Goal: Communication & Community: Answer question/provide support

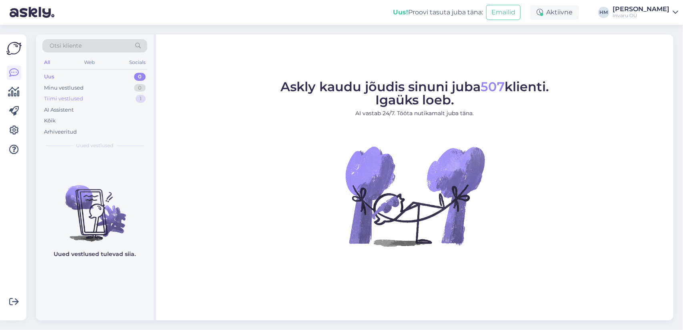
click at [53, 98] on div "Tiimi vestlused" at bounding box center [63, 99] width 39 height 8
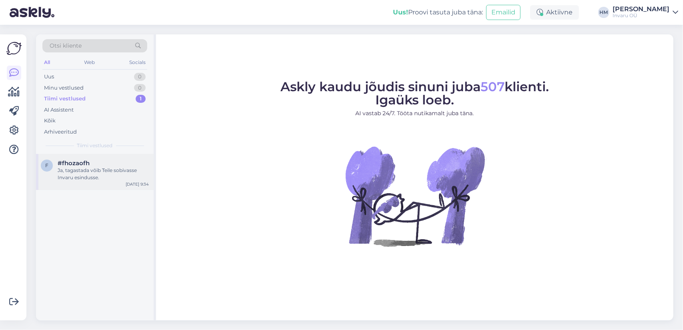
click at [66, 174] on div "Ja, tagastada võib Teile sobivasse Invaru esindusse." at bounding box center [103, 174] width 91 height 14
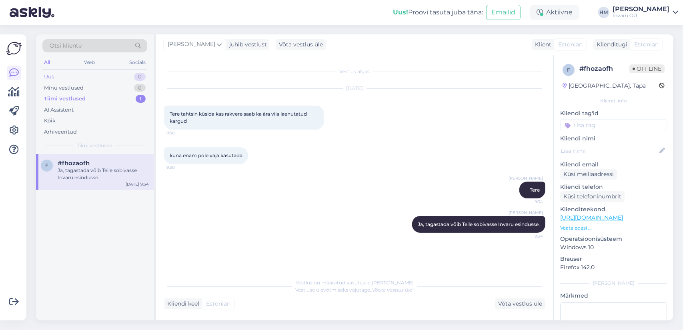
click at [50, 75] on div "Uus" at bounding box center [49, 77] width 10 height 8
click at [81, 173] on div "Tere. Kas Teil müüakse püksmähkmed lastele erivajadustega ujumiseks? Lapsel on …" at bounding box center [103, 174] width 91 height 14
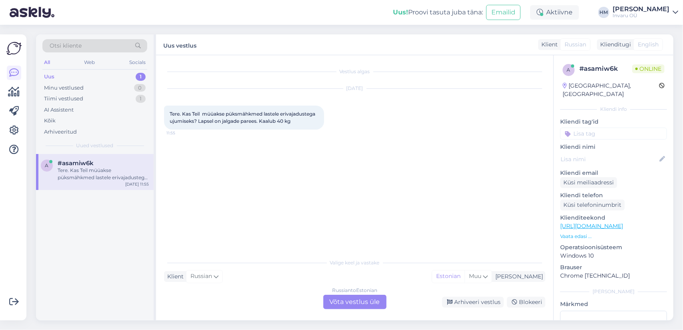
click at [348, 305] on div "Russian to Estonian Võta vestlus üle" at bounding box center [355, 302] width 63 height 14
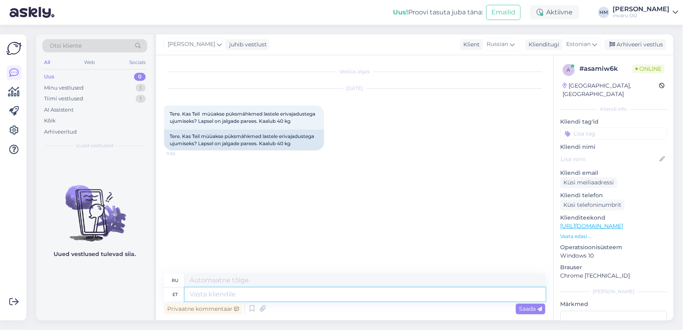
drag, startPoint x: 293, startPoint y: 298, endPoint x: 317, endPoint y: 298, distance: 24.0
click at [293, 297] on textarea at bounding box center [365, 295] width 361 height 14
type textarea "Tere!"
type textarea "Привет!"
type textarea "Tere!"
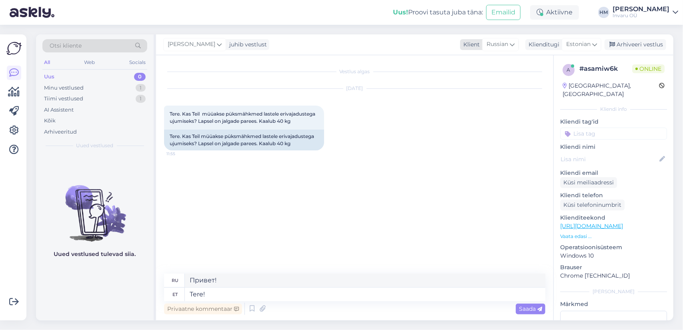
click at [515, 42] on icon at bounding box center [512, 44] width 5 height 9
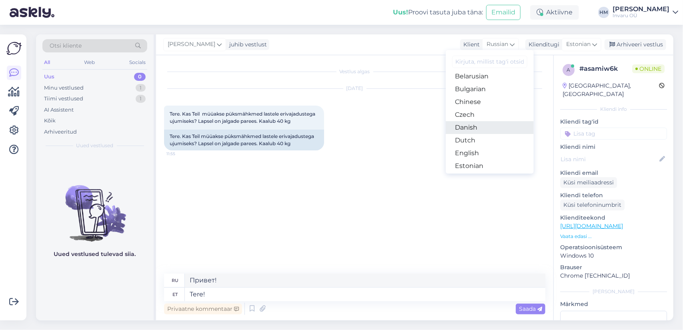
scroll to position [40, 0]
click at [476, 141] on link "Estonian" at bounding box center [490, 142] width 88 height 13
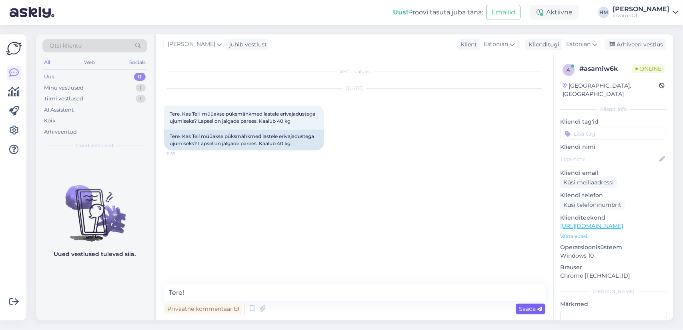
click at [528, 310] on span "Saada" at bounding box center [530, 308] width 23 height 7
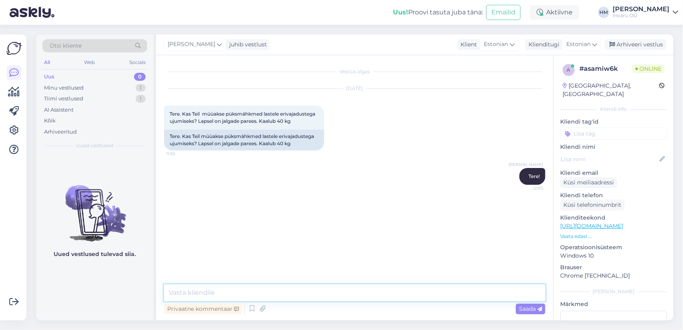
paste textarea "[URL][DOMAIN_NAME]"
click at [169, 292] on textarea "[URL][DOMAIN_NAME]" at bounding box center [355, 293] width 382 height 17
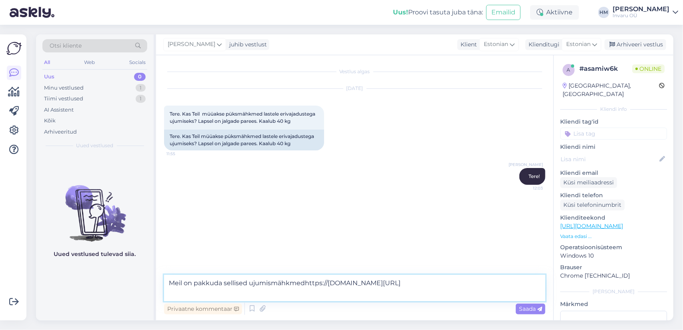
type textarea "Meil on pakkuda sellised ujumismähkmed [URL][DOMAIN_NAME]"
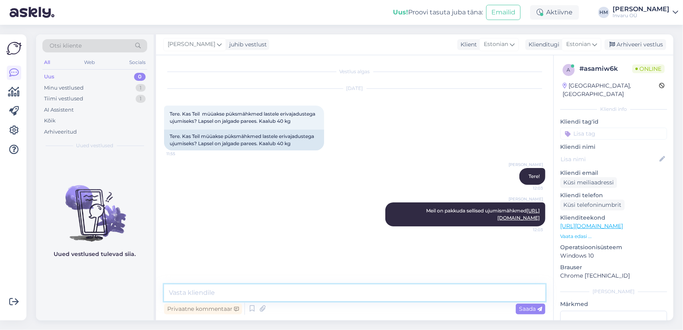
click at [195, 291] on textarea at bounding box center [355, 293] width 382 height 17
type textarea "siin [PERSON_NAME] teada lapse puusaümbermõõtu"
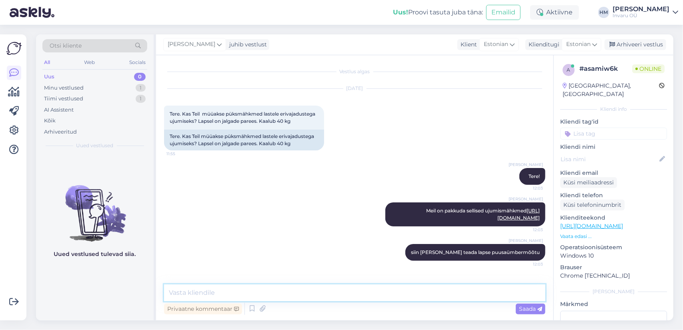
click at [231, 295] on textarea at bounding box center [355, 293] width 382 height 17
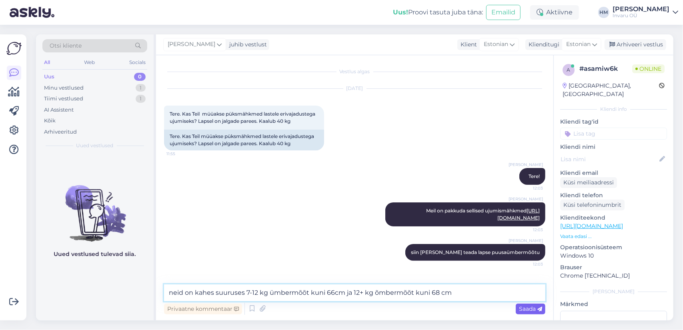
type textarea "neid on kahes suuruses 7-12 kg ümbermõõt kuni 66cm ja 12+ kg õmbermõõt kuni 68 …"
click at [529, 305] on div "Saada" at bounding box center [531, 309] width 30 height 11
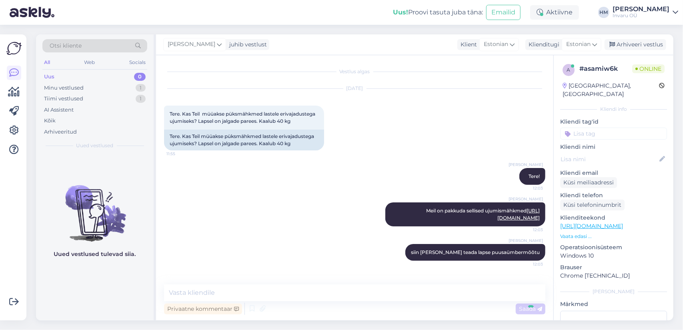
scroll to position [41, 0]
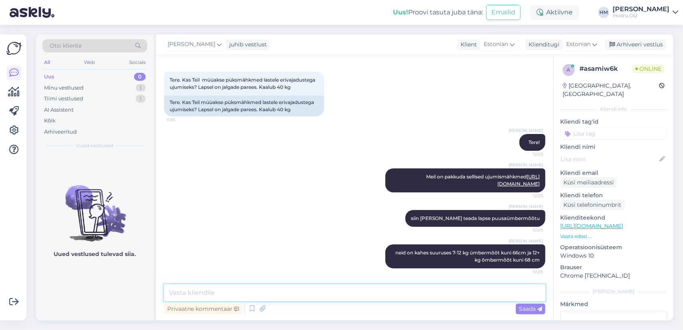
click at [182, 295] on textarea at bounding box center [355, 293] width 382 height 17
type textarea "s"
type textarea "esindustest on võimalik osta ühekaupa, et proovida kas suurus sobib"
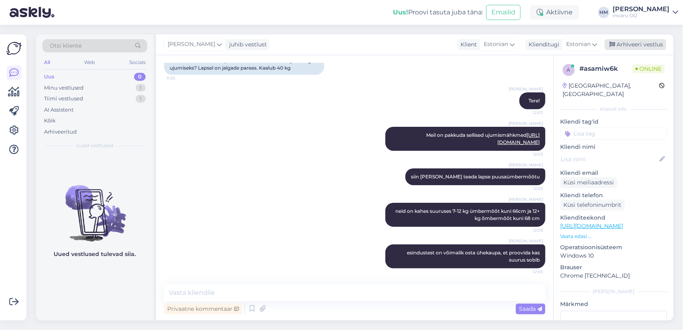
click at [646, 44] on div "Arhiveeri vestlus" at bounding box center [636, 44] width 62 height 11
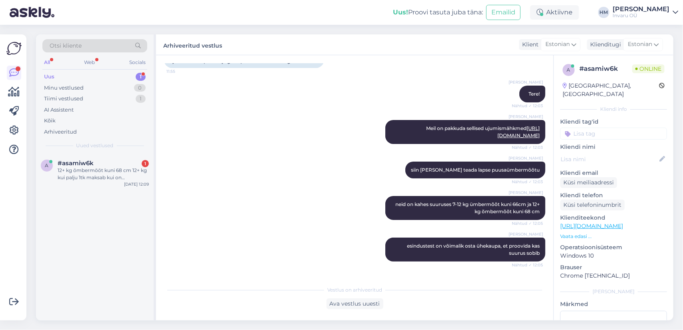
scroll to position [127, 0]
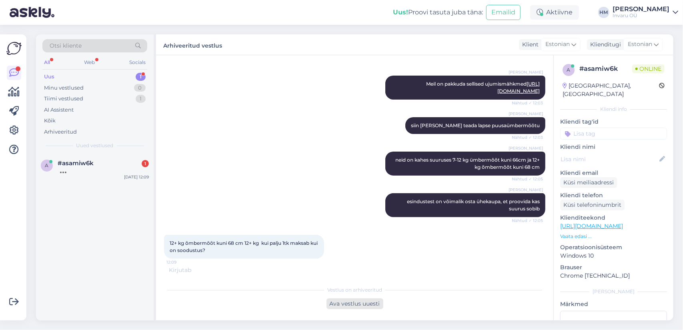
click at [372, 303] on div "Ava vestlus uuesti" at bounding box center [355, 304] width 57 height 11
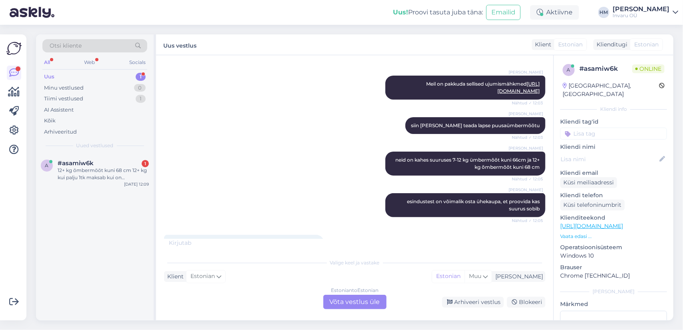
click at [352, 303] on div "Estonian to Estonian Võta vestlus üle" at bounding box center [355, 302] width 63 height 14
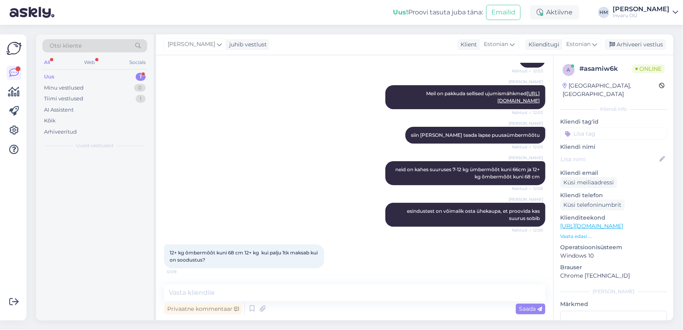
scroll to position [124, 0]
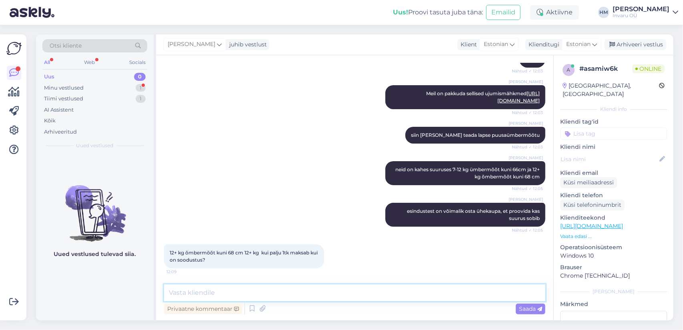
click at [194, 295] on textarea at bounding box center [355, 293] width 382 height 17
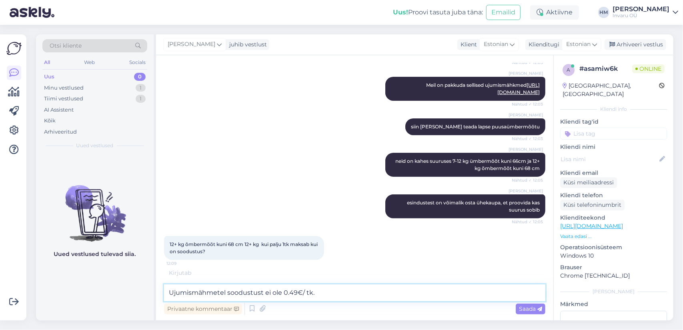
type textarea "Ujumismähmetel soodustust ei ole 0.49€/ tk."
click at [525, 310] on span "Saada" at bounding box center [530, 308] width 23 height 7
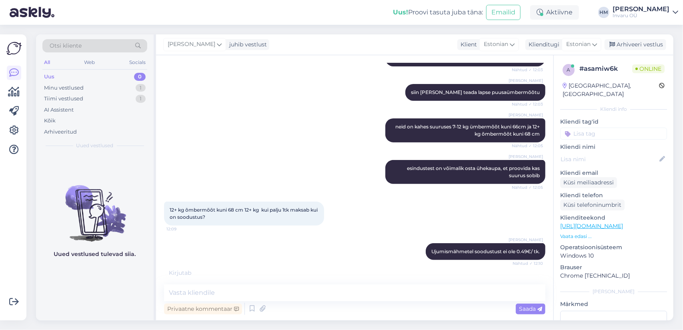
scroll to position [193, 0]
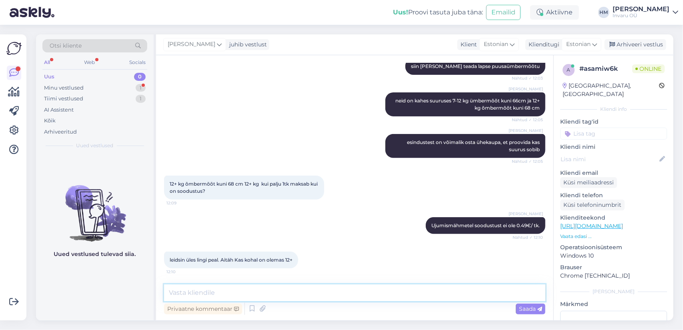
click at [260, 297] on textarea at bounding box center [355, 293] width 382 height 17
type textarea "Millises esinduses?"
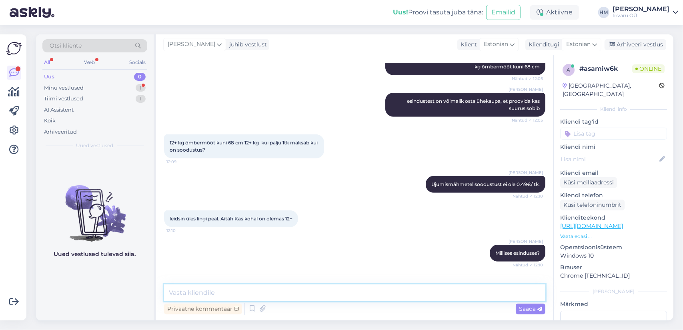
scroll to position [262, 0]
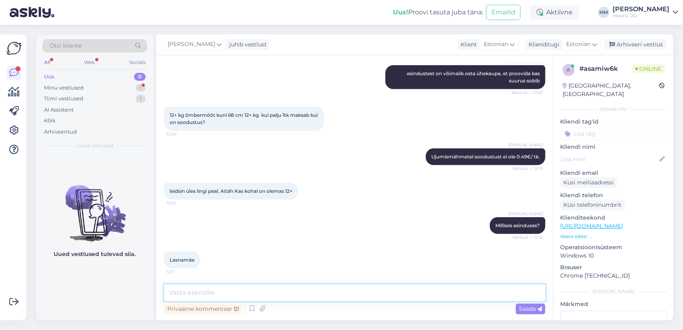
click at [221, 287] on textarea at bounding box center [355, 293] width 382 height 17
type textarea "Nii Peterburi [PERSON_NAME] ka Punasel tn. on olemas"
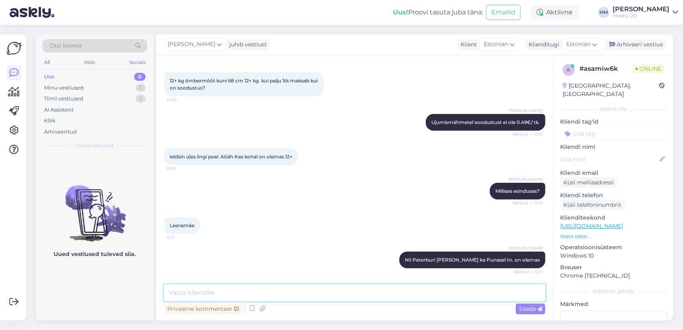
scroll to position [331, 0]
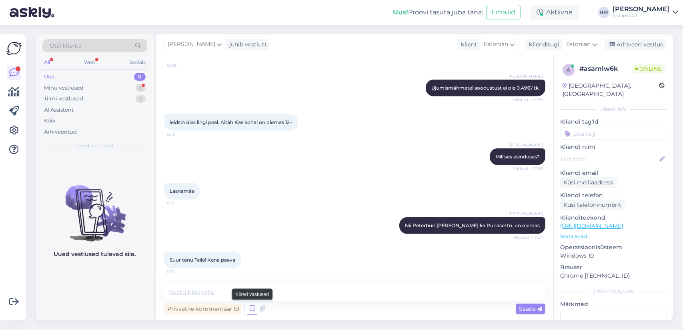
click at [255, 311] on icon at bounding box center [252, 309] width 10 height 12
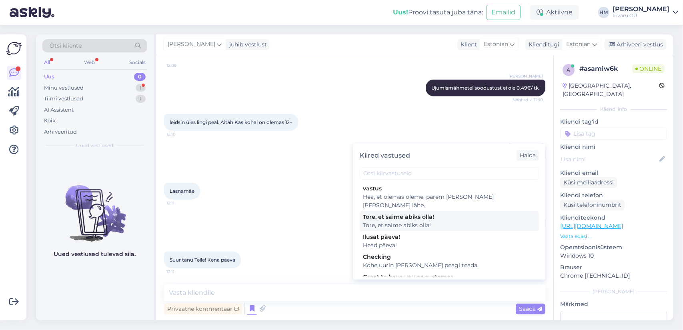
click at [397, 213] on div "Tore, et saime abiks olla!" at bounding box center [449, 217] width 173 height 8
type textarea "Tore, et saime abiks olla!"
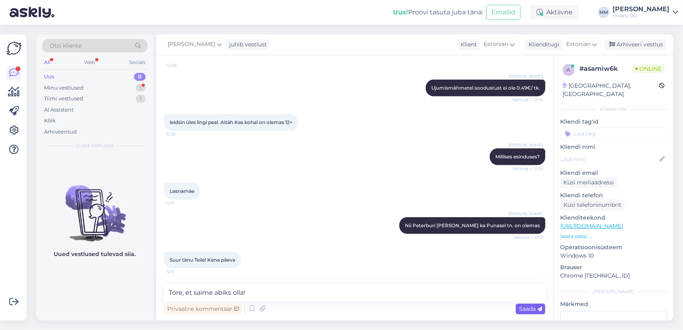
click at [525, 310] on span "Saada" at bounding box center [530, 308] width 23 height 7
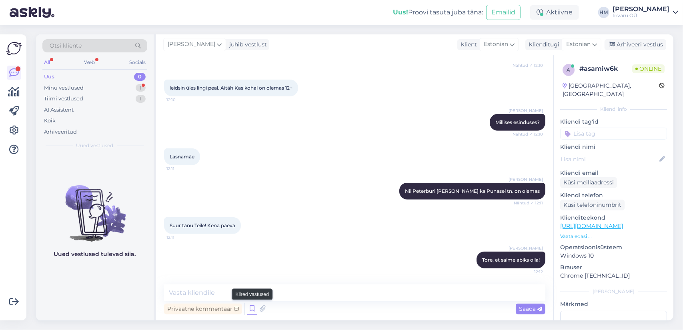
click at [252, 308] on icon at bounding box center [252, 309] width 10 height 12
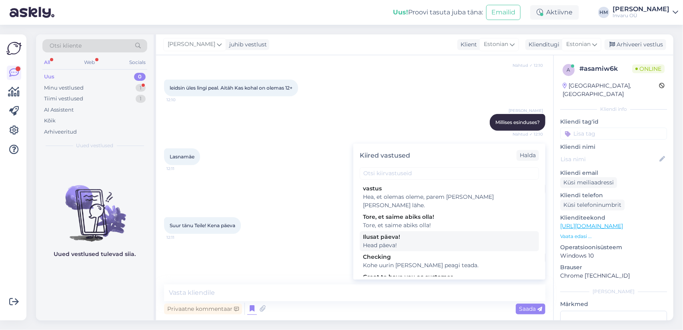
click at [384, 233] on div "Ilusat päeva!" at bounding box center [449, 237] width 173 height 8
type textarea "Head päeva!"
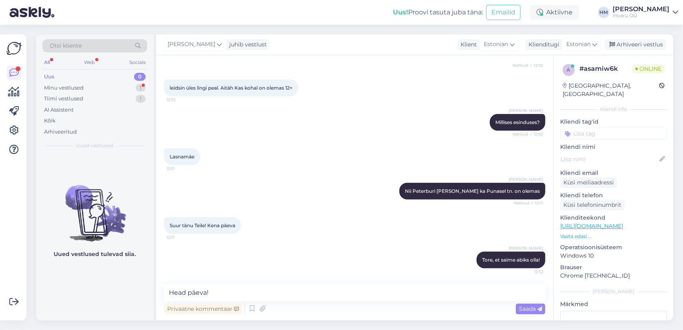
click at [535, 308] on span "Saada" at bounding box center [530, 308] width 23 height 7
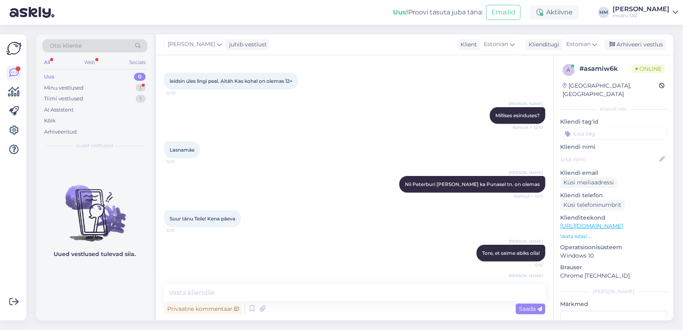
scroll to position [400, 0]
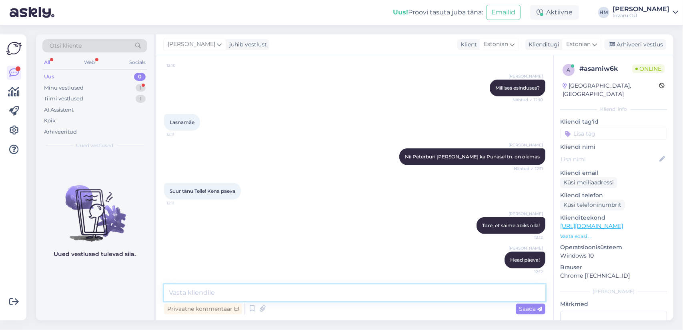
click at [184, 296] on textarea at bounding box center [355, 293] width 382 height 17
click at [637, 42] on div "Arhiveeri vestlus" at bounding box center [636, 44] width 62 height 11
